Goal: Task Accomplishment & Management: Check status

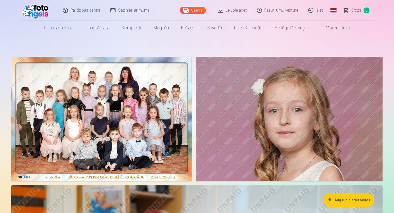
click at [342, 29] on link "Visi produkti" at bounding box center [334, 28] width 44 height 14
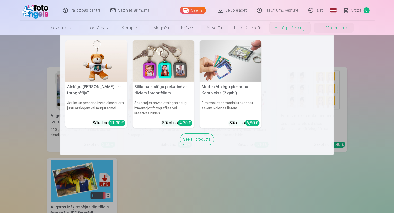
click at [366, 61] on nav "Atslēgu piekariņš Lācītis" ar fotogrāfiju" Jauks un personalizēts aksesuārs jūs…" at bounding box center [197, 95] width 394 height 120
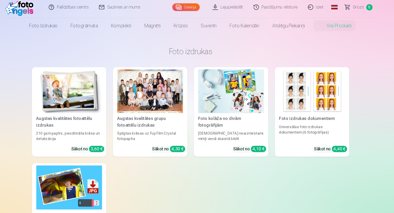
click at [269, 12] on link "Pasūtījumu vēsture" at bounding box center [278, 10] width 52 height 21
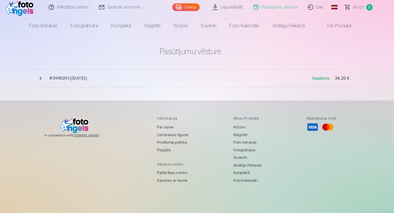
click at [319, 77] on span "Iepakots" at bounding box center [321, 77] width 16 height 5
